Goal: Task Accomplishment & Management: Manage account settings

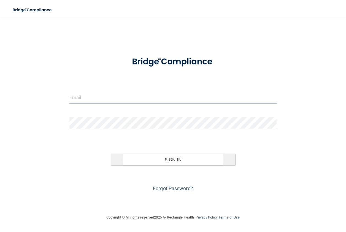
type input "[EMAIL_ADDRESS][DOMAIN_NAME]"
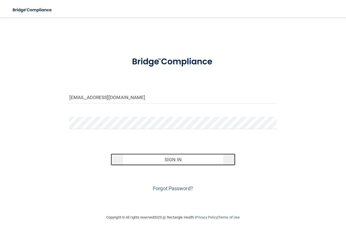
click at [167, 157] on button "Sign In" at bounding box center [173, 160] width 124 height 12
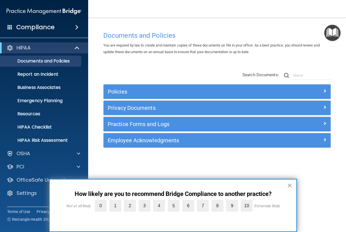
click at [289, 185] on button "×" at bounding box center [289, 185] width 5 height 9
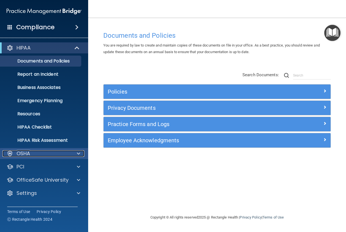
click at [77, 151] on span at bounding box center [78, 153] width 3 height 7
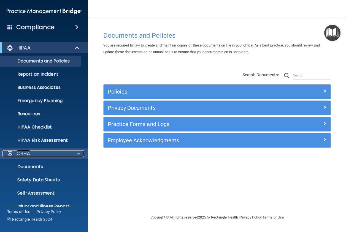
click at [77, 150] on span at bounding box center [78, 153] width 3 height 7
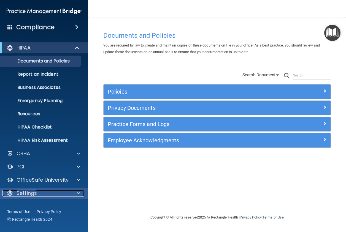
click at [76, 193] on div at bounding box center [78, 193] width 14 height 7
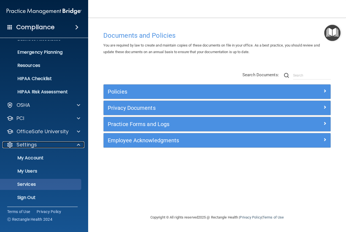
scroll to position [49, 0]
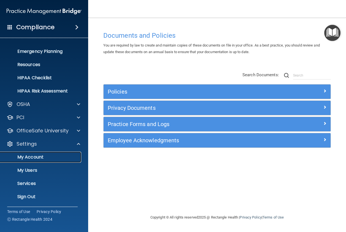
click at [42, 155] on p "My Account" at bounding box center [41, 157] width 75 height 6
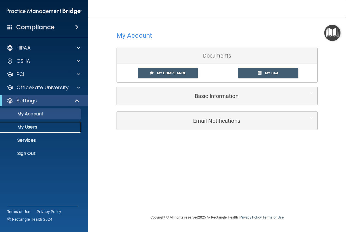
click at [39, 127] on p "My Users" at bounding box center [41, 127] width 75 height 6
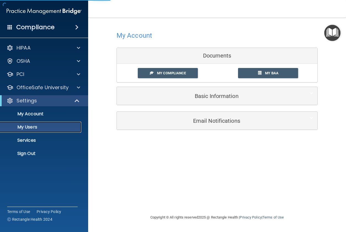
select select "20"
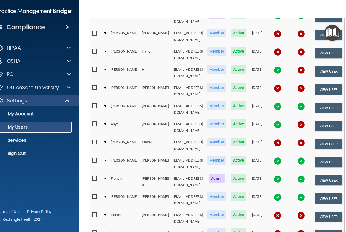
scroll to position [220, 0]
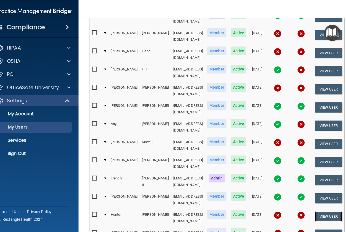
click at [322, 211] on button "View User" at bounding box center [327, 216] width 27 height 10
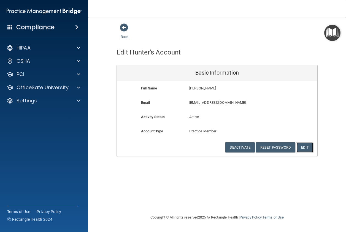
click at [305, 148] on button "Edit" at bounding box center [304, 147] width 17 height 10
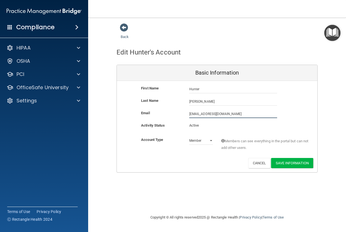
drag, startPoint x: 237, startPoint y: 114, endPoint x: 178, endPoint y: 118, distance: 59.3
click at [178, 118] on div "Email [EMAIL_ADDRESS][DOMAIN_NAME] [EMAIL_ADDRESS][DOMAIN_NAME]" at bounding box center [217, 114] width 200 height 8
type input "[EMAIL_ADDRESS][DOMAIN_NAME]"
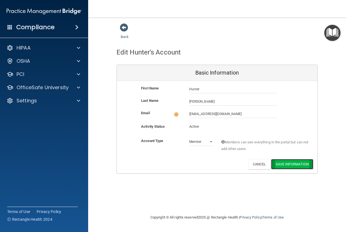
click at [284, 162] on button "Save Information" at bounding box center [292, 164] width 42 height 10
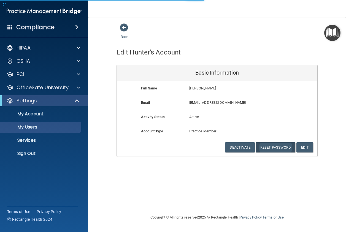
select select "20"
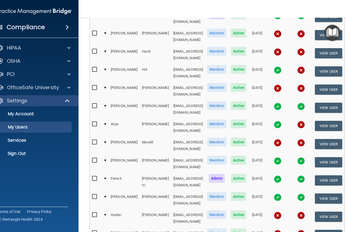
scroll to position [256, 0]
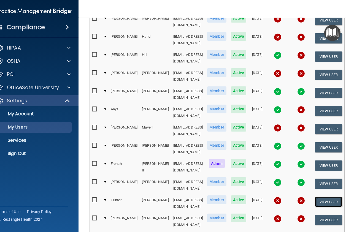
click at [329, 197] on button "View User" at bounding box center [327, 202] width 27 height 10
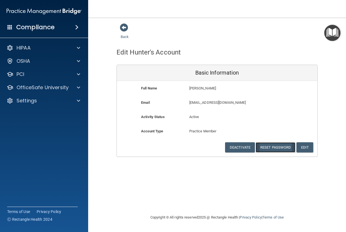
click at [277, 146] on button "Reset Password" at bounding box center [275, 147] width 40 height 10
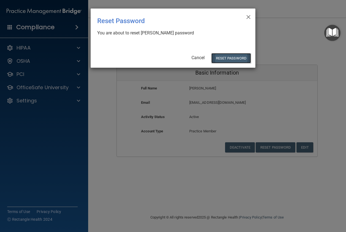
click at [236, 55] on button "Reset Password" at bounding box center [231, 58] width 40 height 10
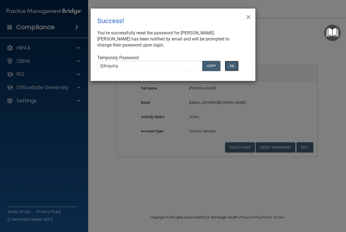
click at [232, 66] on button "OK" at bounding box center [232, 66] width 14 height 10
